Goal: Information Seeking & Learning: Learn about a topic

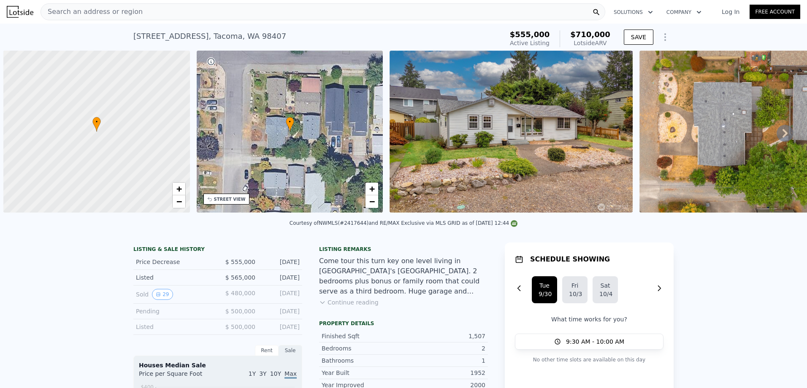
scroll to position [0, 3]
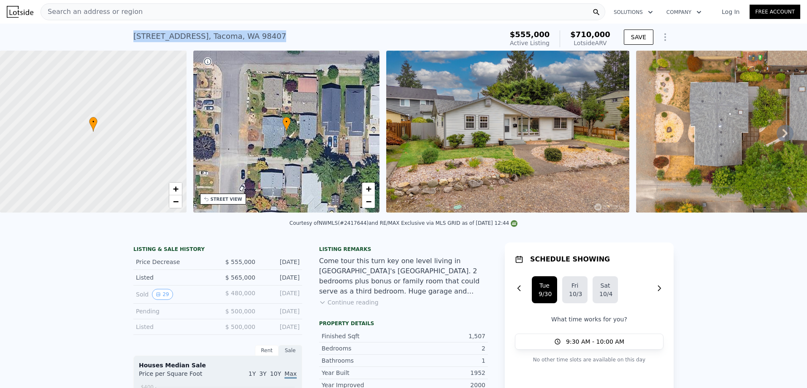
drag, startPoint x: 289, startPoint y: 35, endPoint x: 113, endPoint y: 31, distance: 176.1
click at [113, 31] on div "[STREET_ADDRESS] Active at $555k (~ARV $710k ) $555,000 Active Listing $710,000…" at bounding box center [403, 37] width 807 height 27
copy div "[STREET_ADDRESS]"
click at [391, 34] on div "[STREET_ADDRESS] Active at $555k (~ARV $710k )" at bounding box center [316, 39] width 366 height 24
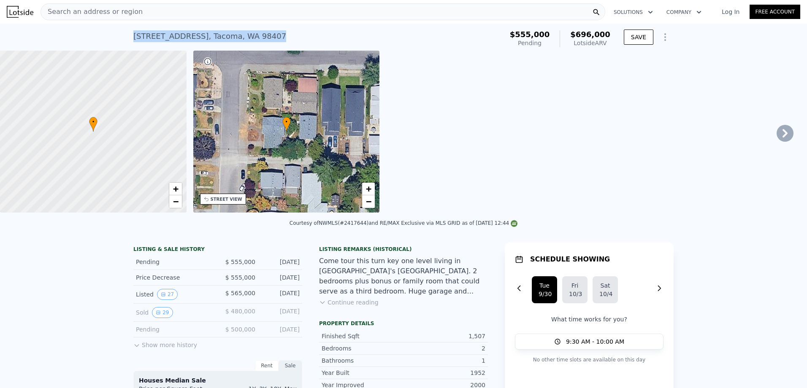
type input "2"
type input "1148"
type input "1578"
checkbox input "true"
type input "$ 696,000"
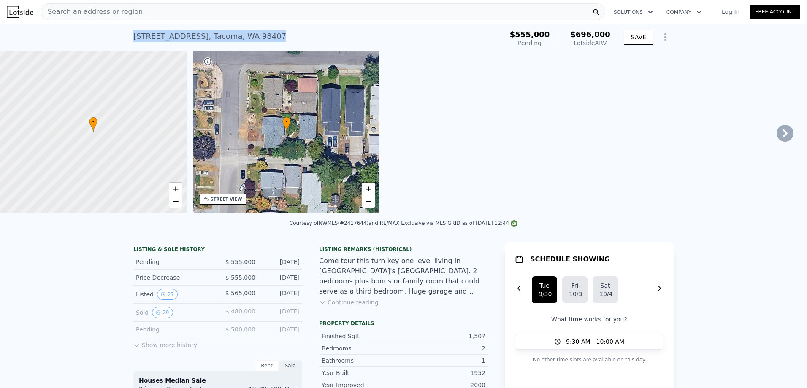
type input "$ 50,430"
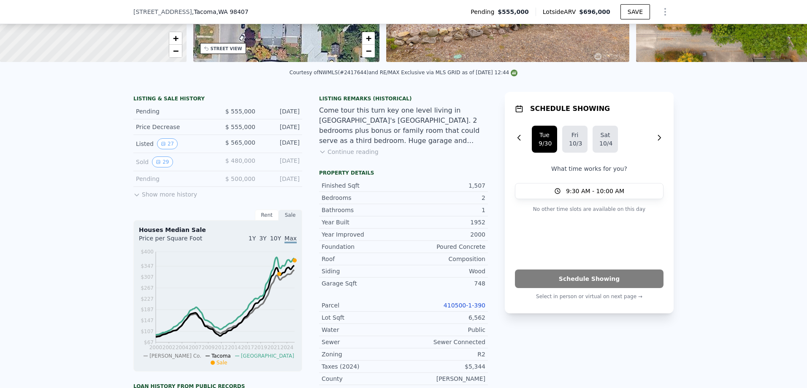
scroll to position [3, 0]
